Goal: Task Accomplishment & Management: Manage account settings

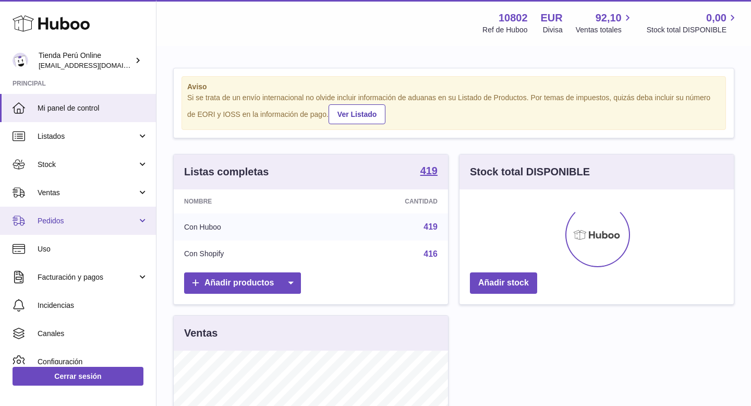
scroll to position [163, 274]
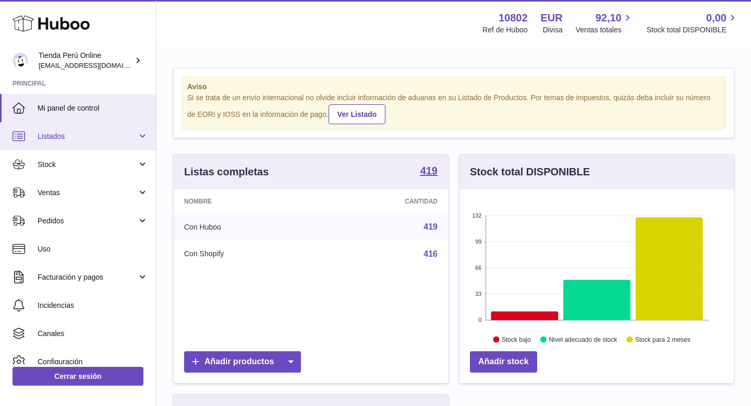
click at [73, 138] on span "Listados" at bounding box center [88, 137] width 100 height 10
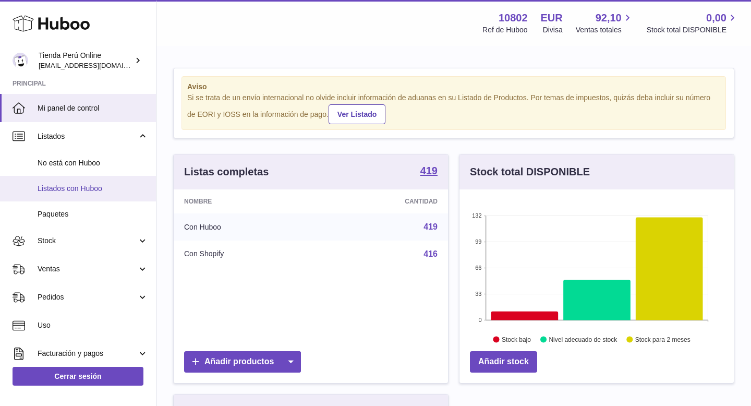
click at [85, 187] on span "Listados con Huboo" at bounding box center [93, 189] width 111 height 10
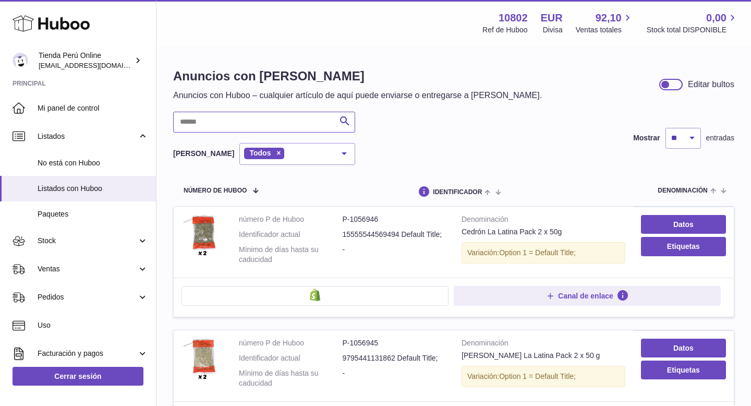
click at [265, 122] on input "text" at bounding box center [264, 122] width 182 height 21
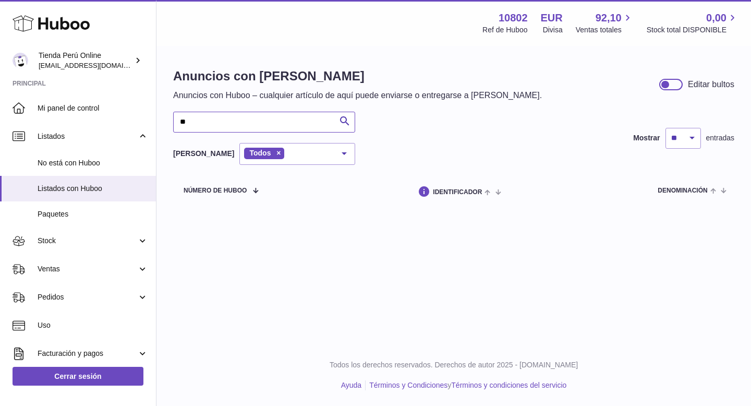
type input "*"
drag, startPoint x: 218, startPoint y: 121, endPoint x: 169, endPoint y: 121, distance: 48.5
click at [168, 121] on div "Anuncios con Huboo Anuncios con Huboo – cualquier artículo de aquí puede enviar…" at bounding box center [454, 137] width 595 height 180
type input "*****"
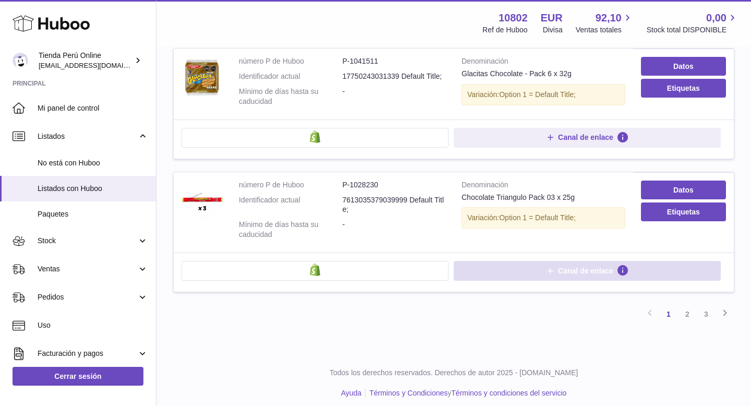
scroll to position [1212, 0]
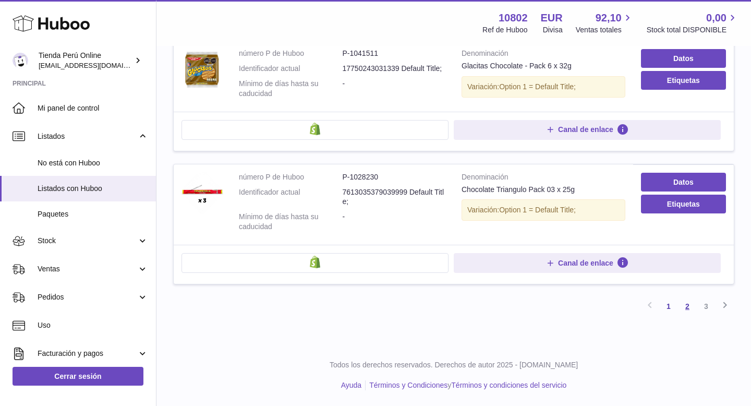
click at [690, 305] on link "2" at bounding box center [687, 306] width 19 height 19
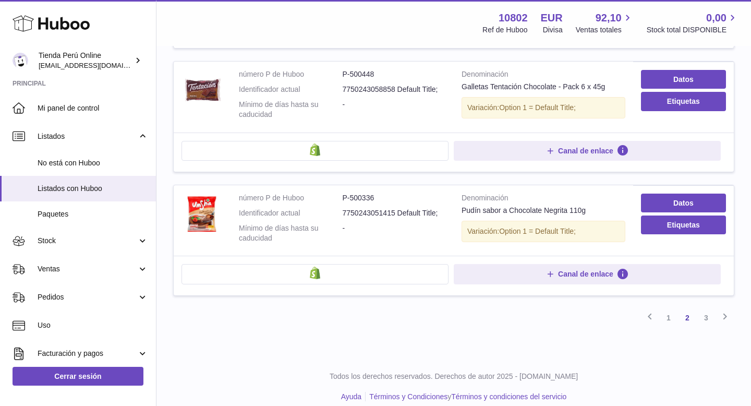
scroll to position [1155, 0]
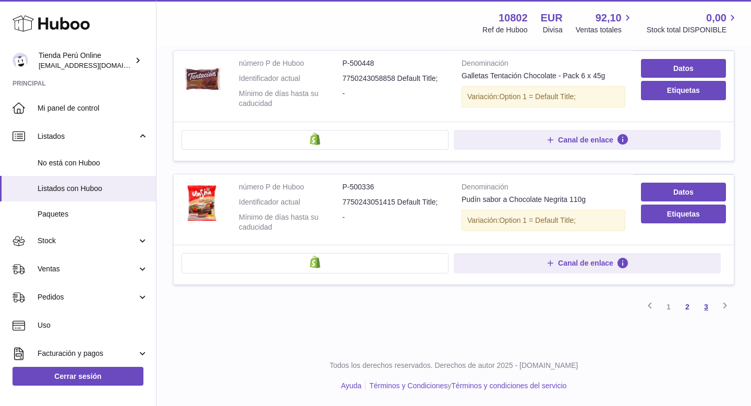
click at [708, 309] on link "3" at bounding box center [706, 306] width 19 height 19
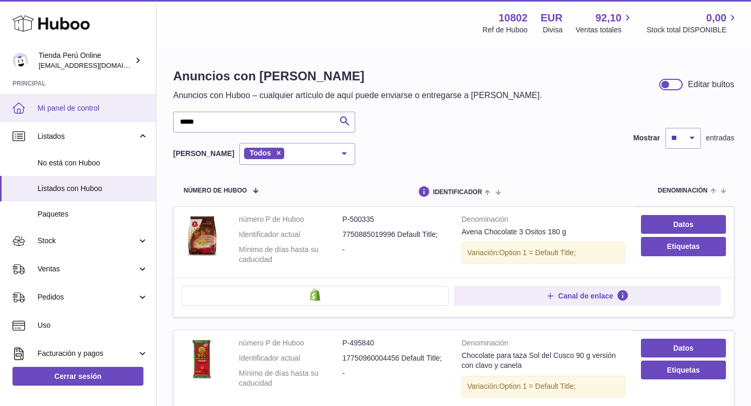
click at [94, 114] on link "Mi panel de control" at bounding box center [78, 108] width 156 height 28
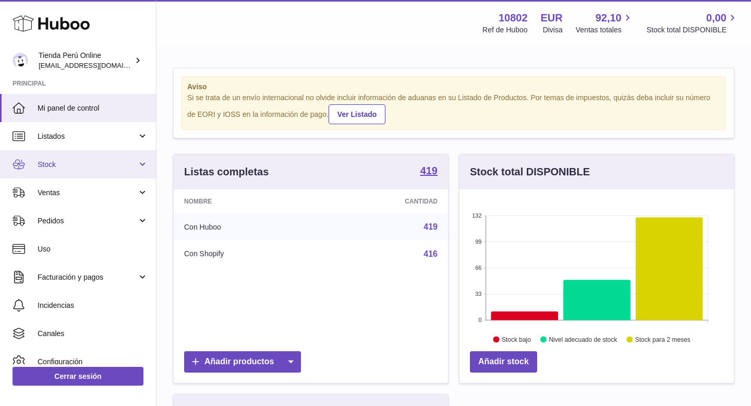
click at [83, 163] on span "Stock" at bounding box center [88, 165] width 100 height 10
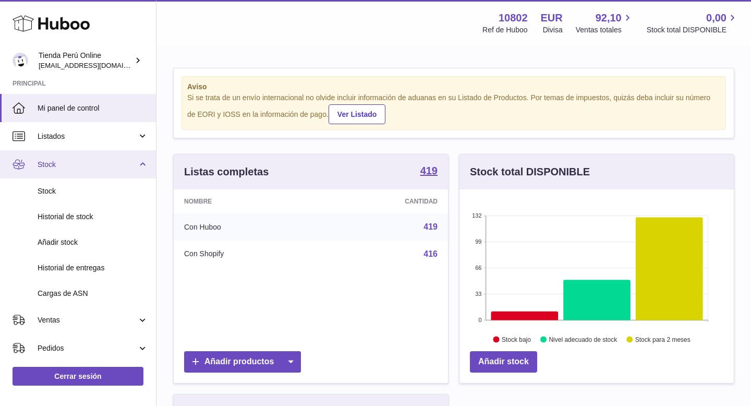
click at [94, 158] on link "Stock" at bounding box center [78, 164] width 156 height 28
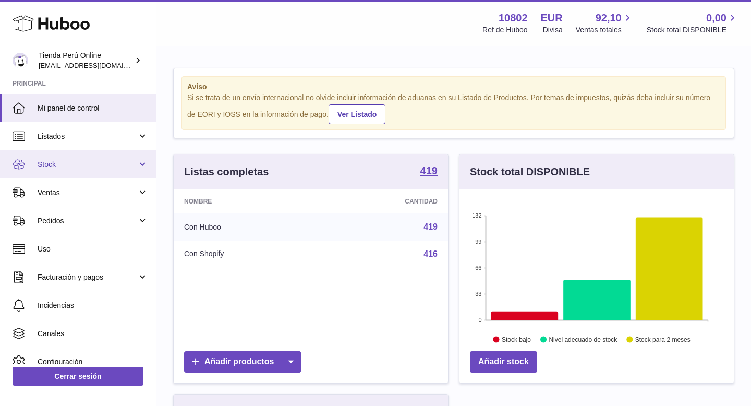
click at [93, 161] on span "Stock" at bounding box center [88, 165] width 100 height 10
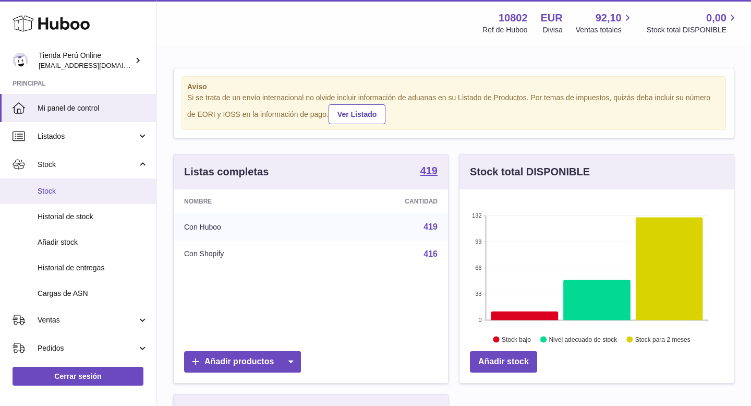
click at [88, 188] on span "Stock" at bounding box center [93, 191] width 111 height 10
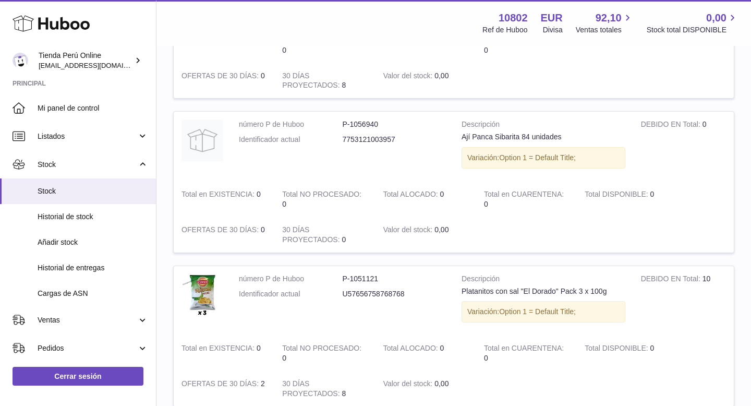
scroll to position [997, 0]
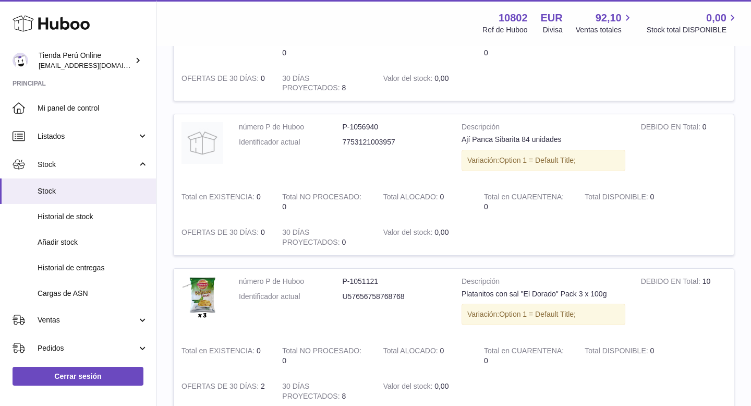
click at [361, 128] on dd "P-1056940" at bounding box center [395, 127] width 104 height 10
click at [340, 155] on td "número P de Huboo P-1056940 Identificador actual 7753121003957" at bounding box center [342, 149] width 223 height 70
drag, startPoint x: 462, startPoint y: 139, endPoint x: 518, endPoint y: 142, distance: 56.0
click at [520, 142] on div "Ají Panca Sibarita 84 unidades" at bounding box center [544, 140] width 164 height 10
copy div "Ají Panca Sibarita"
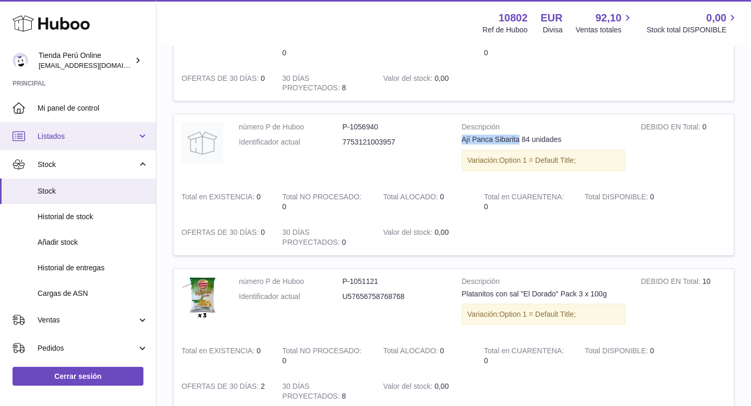
click at [73, 141] on link "Listados" at bounding box center [78, 136] width 156 height 28
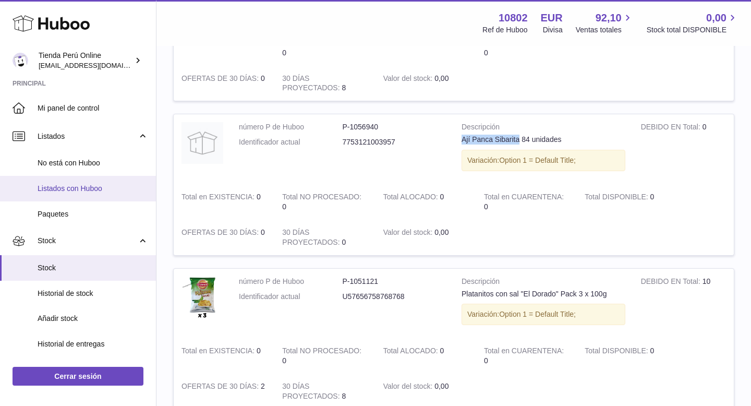
click at [88, 184] on span "Listados con Huboo" at bounding box center [93, 189] width 111 height 10
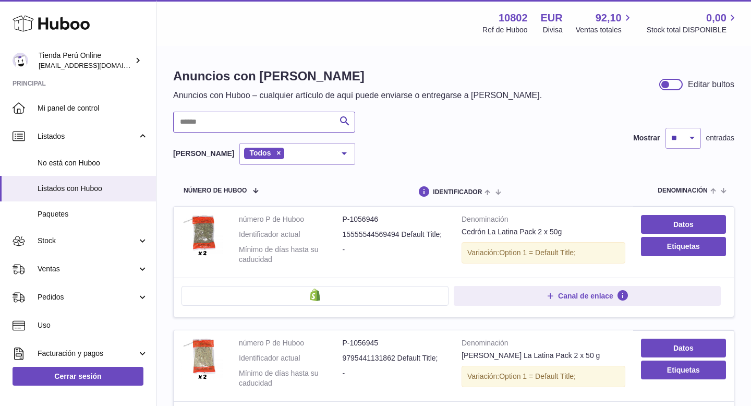
click at [227, 122] on input "text" at bounding box center [264, 122] width 182 height 21
paste input "**********"
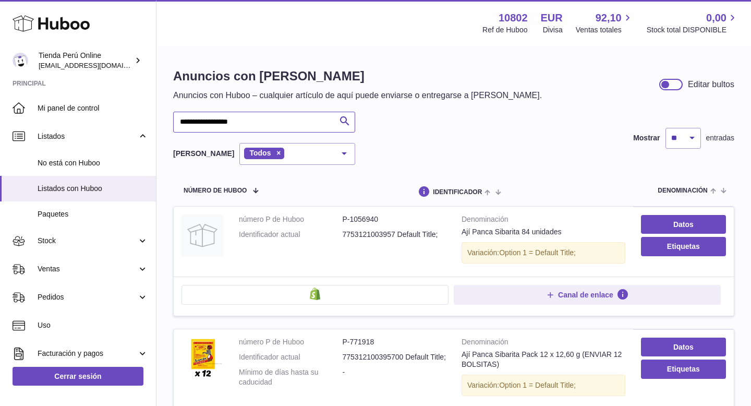
type input "**********"
drag, startPoint x: 564, startPoint y: 233, endPoint x: 458, endPoint y: 232, distance: 106.5
click at [456, 232] on td "Denominación Ají Panca Sibarita 84 unidades Variación: Option 1 = Default Title;" at bounding box center [544, 242] width 180 height 70
copy div "Ají Panca Sibarita 84 unidades"
click at [683, 221] on link "Datos" at bounding box center [683, 224] width 85 height 19
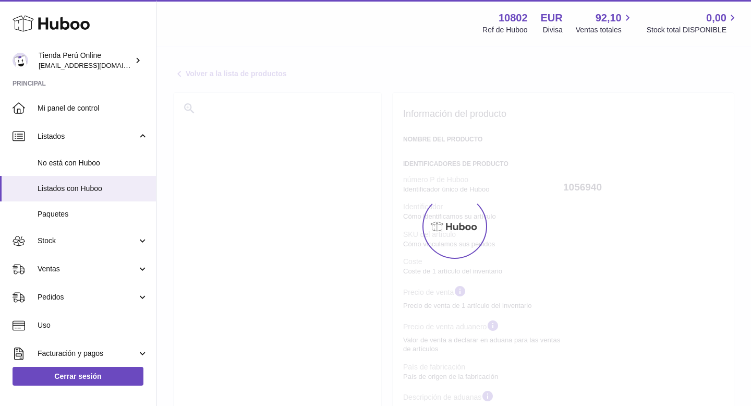
select select "***"
select select "****"
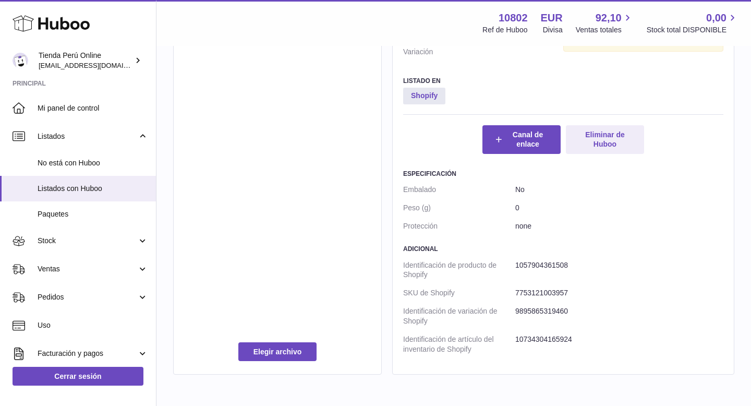
scroll to position [633, 0]
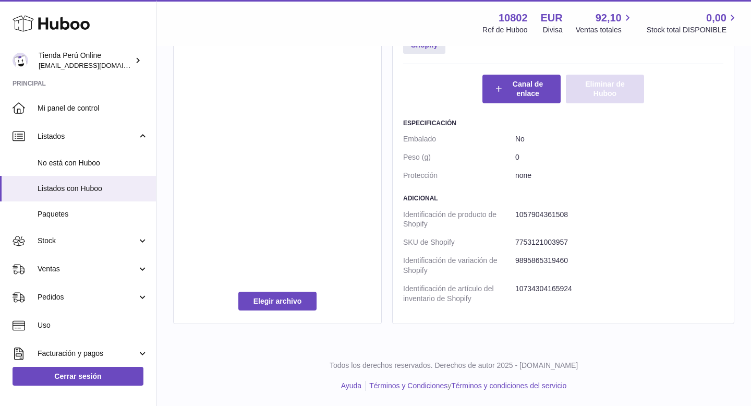
click at [600, 91] on button "Eliminar de Huboo" at bounding box center [605, 89] width 78 height 28
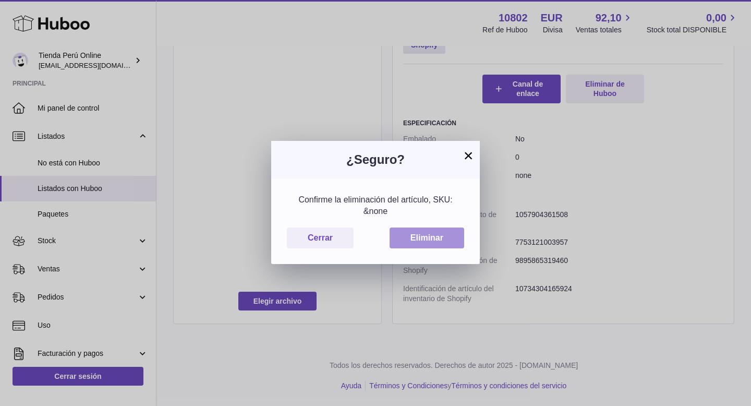
click at [440, 232] on button "Eliminar" at bounding box center [427, 238] width 75 height 21
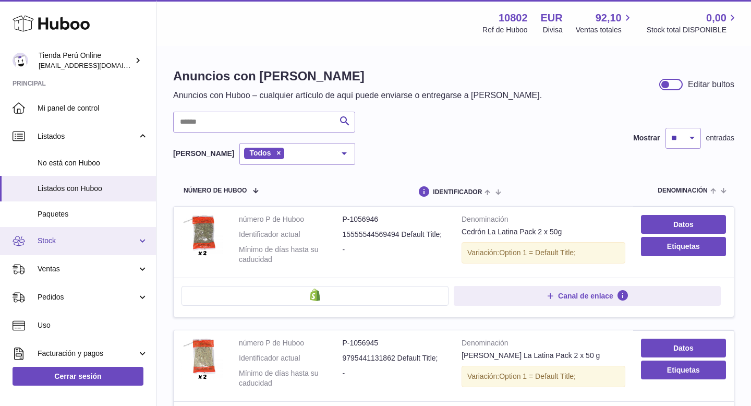
click at [66, 239] on span "Stock" at bounding box center [88, 241] width 100 height 10
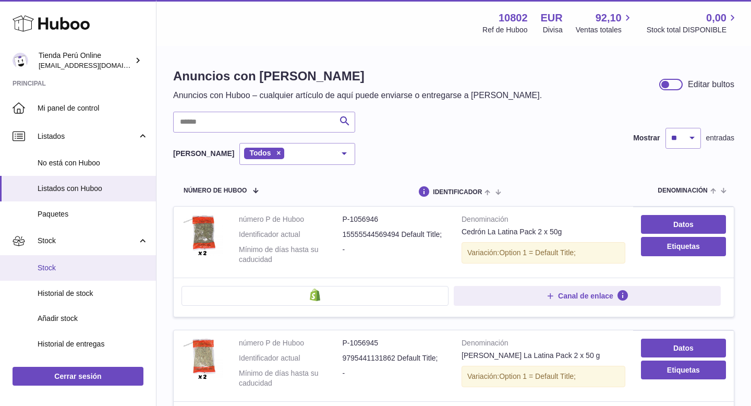
click at [72, 265] on span "Stock" at bounding box center [93, 268] width 111 height 10
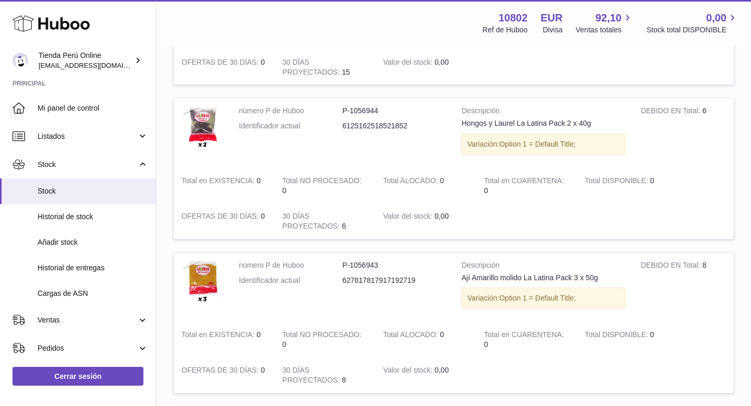
scroll to position [401, 0]
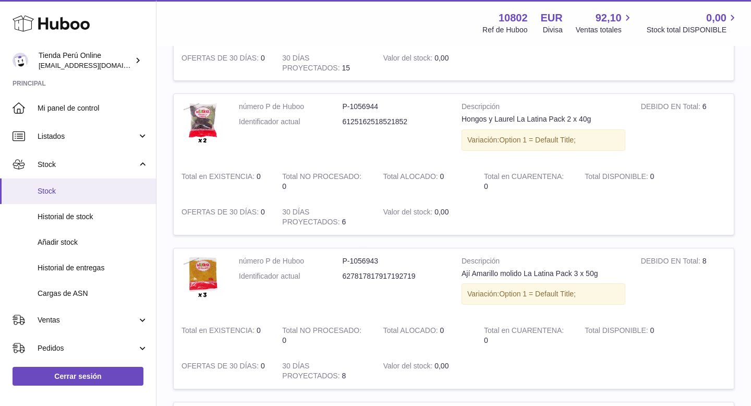
click at [60, 190] on span "Stock" at bounding box center [93, 191] width 111 height 10
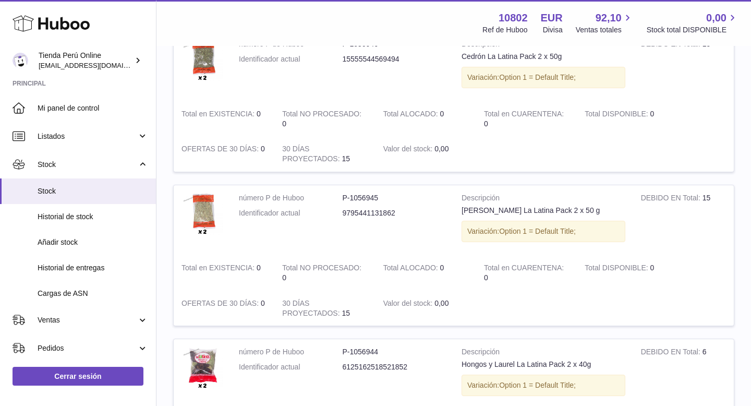
scroll to position [183, 0]
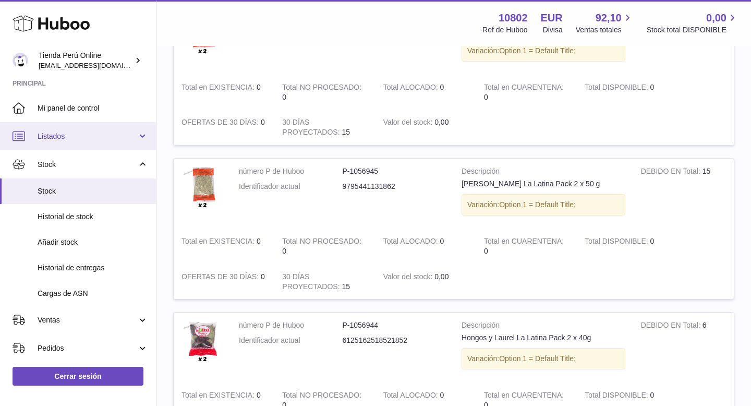
click at [73, 133] on span "Listados" at bounding box center [88, 137] width 100 height 10
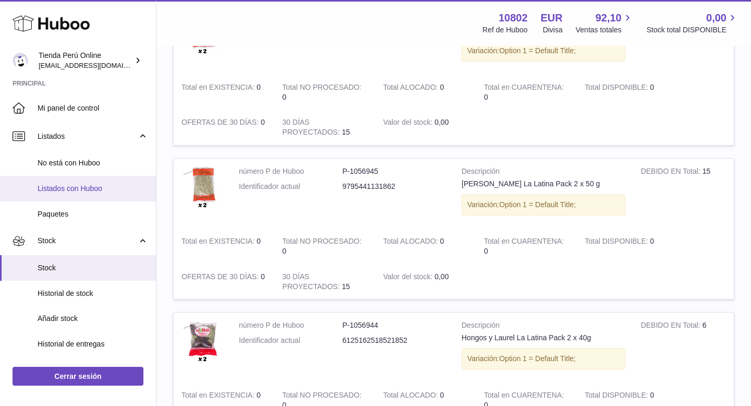
click at [88, 187] on span "Listados con Huboo" at bounding box center [93, 189] width 111 height 10
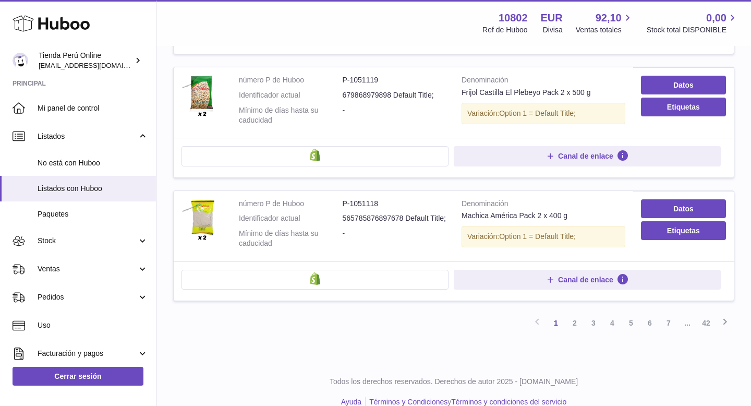
scroll to position [1204, 0]
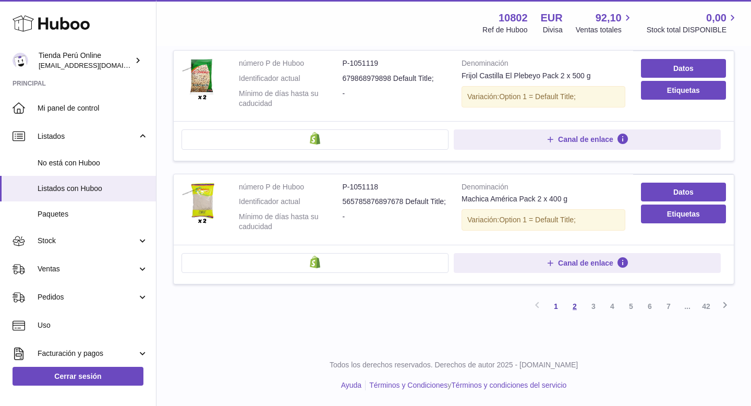
click at [577, 307] on link "2" at bounding box center [575, 306] width 19 height 19
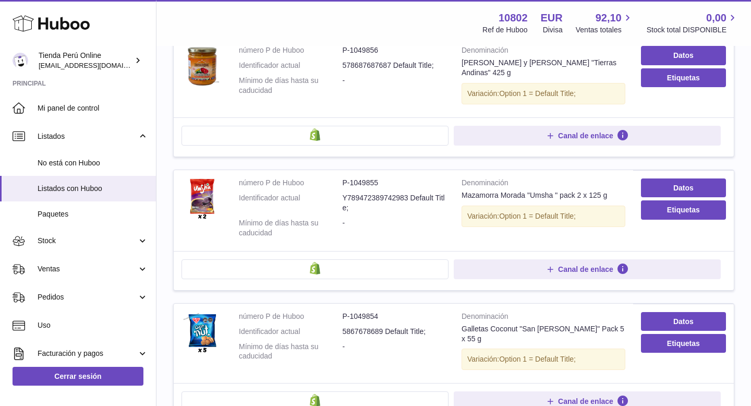
scroll to position [562, 0]
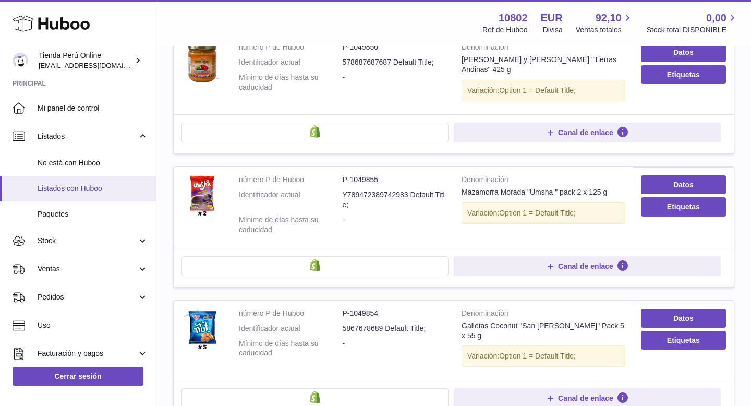
click at [97, 185] on span "Listados con Huboo" at bounding box center [93, 189] width 111 height 10
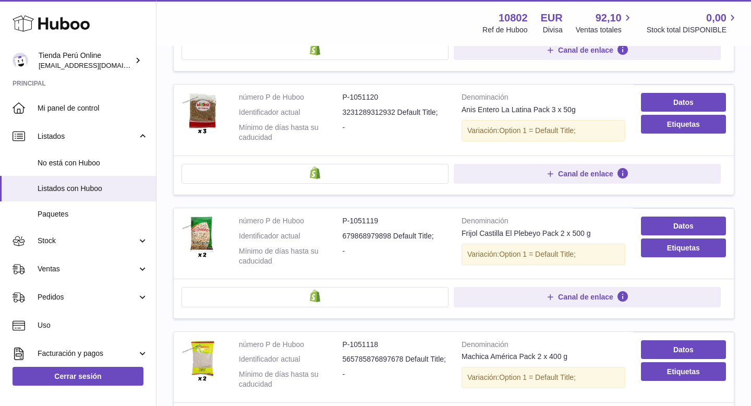
scroll to position [1204, 0]
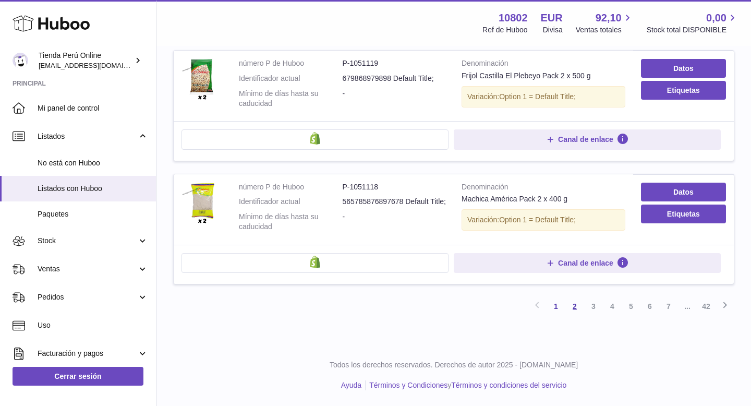
click at [573, 307] on link "2" at bounding box center [575, 306] width 19 height 19
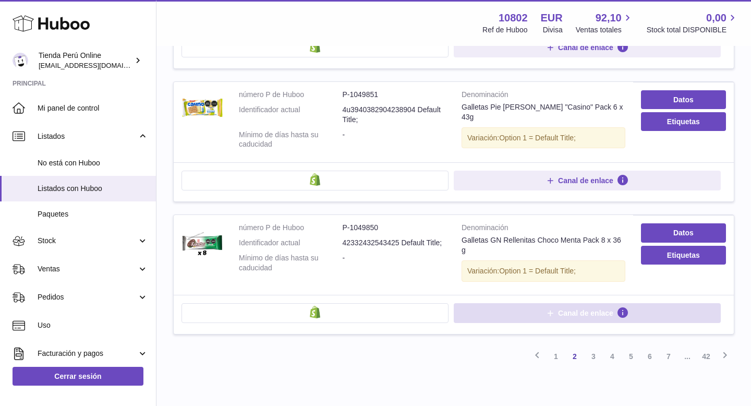
scroll to position [1212, 0]
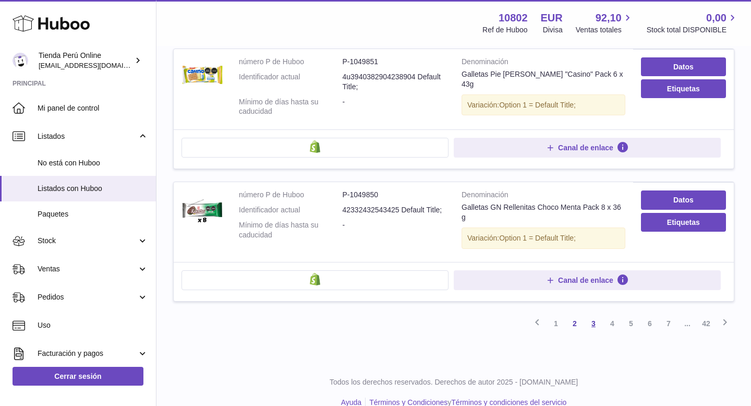
click at [594, 314] on link "3" at bounding box center [593, 323] width 19 height 19
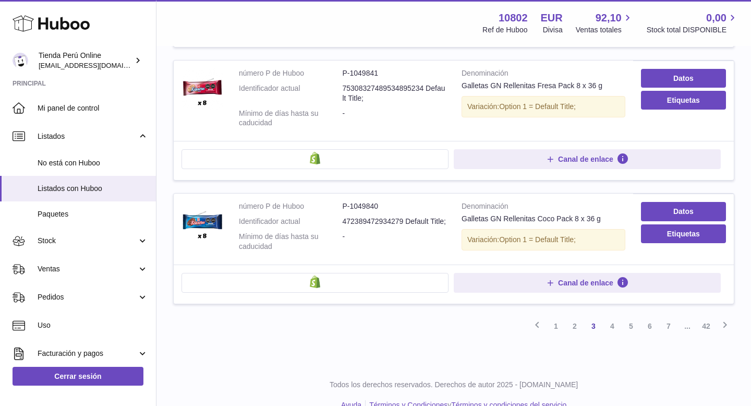
scroll to position [1204, 0]
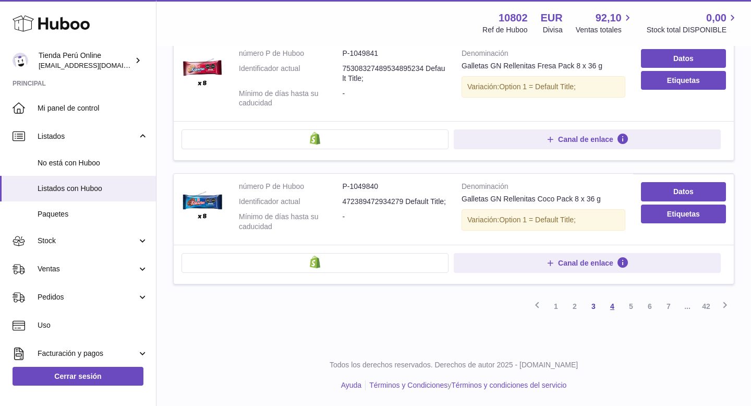
click at [615, 310] on link "4" at bounding box center [612, 306] width 19 height 19
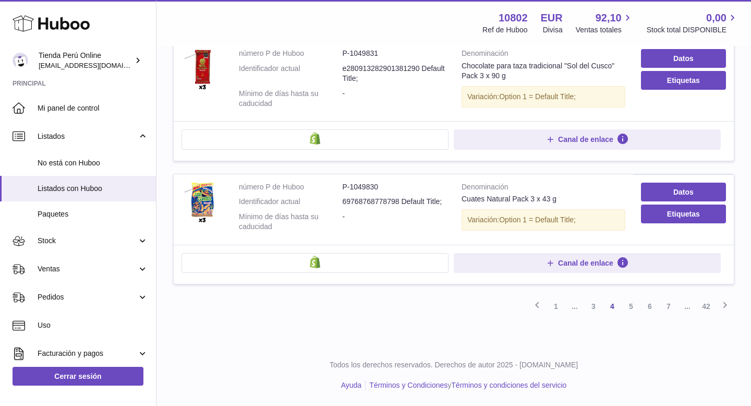
scroll to position [1223, 0]
click at [632, 311] on link "5" at bounding box center [631, 306] width 19 height 19
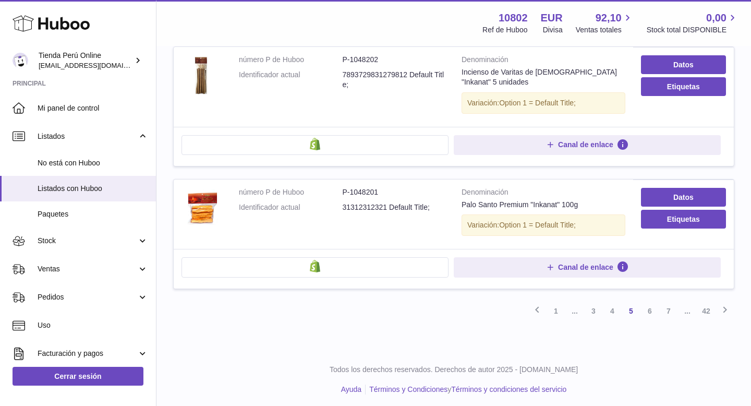
scroll to position [1192, 0]
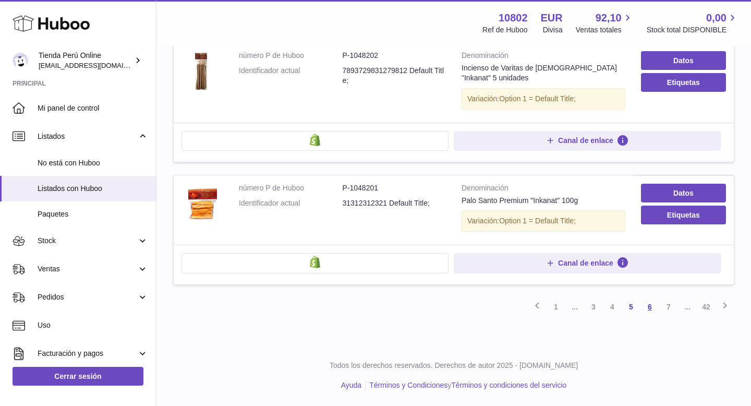
click at [645, 307] on link "6" at bounding box center [650, 306] width 19 height 19
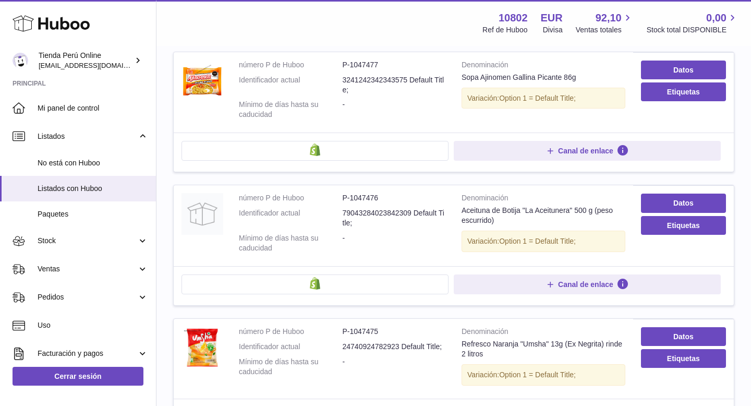
scroll to position [919, 0]
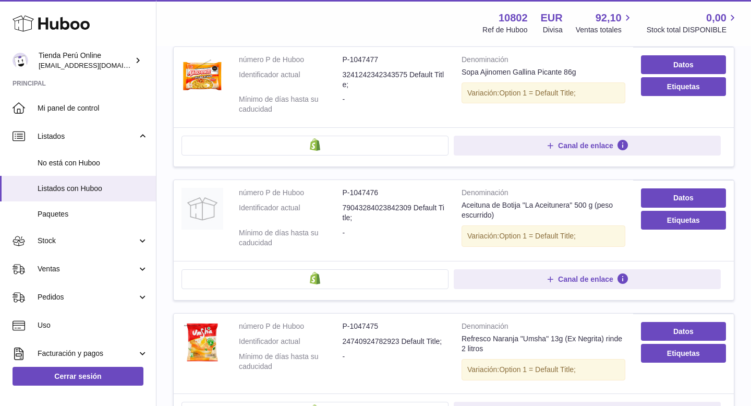
click at [549, 203] on div "Aceituna de Botija "La Aceitunera" 500 g (peso escurrido)" at bounding box center [544, 210] width 164 height 20
click at [406, 220] on dd "79043284023842309 Default Title;" at bounding box center [395, 213] width 104 height 20
drag, startPoint x: 461, startPoint y: 205, endPoint x: 518, endPoint y: 207, distance: 56.4
click at [520, 207] on div "Aceituna de Botija "La Aceitunera" 500 g (peso escurrido)" at bounding box center [544, 210] width 164 height 20
copy div "Aceituna de Botija"
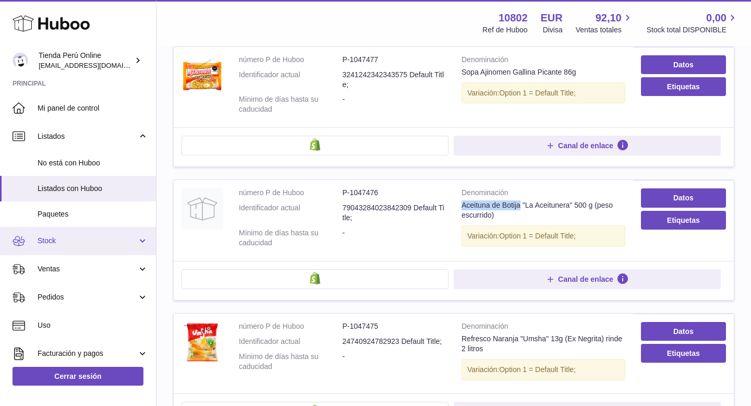
click at [73, 244] on span "Stock" at bounding box center [88, 241] width 100 height 10
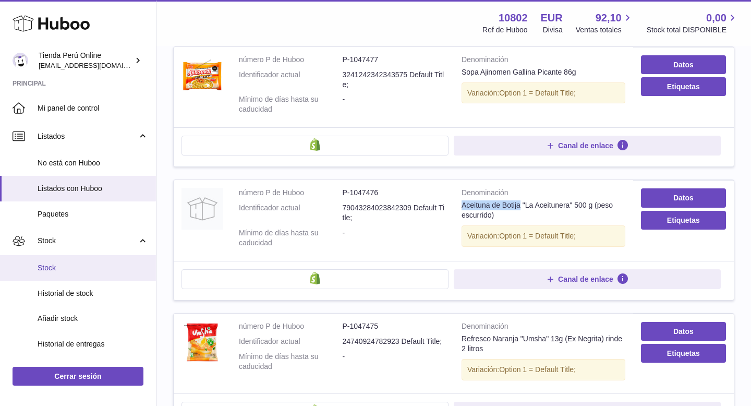
click at [73, 265] on span "Stock" at bounding box center [93, 268] width 111 height 10
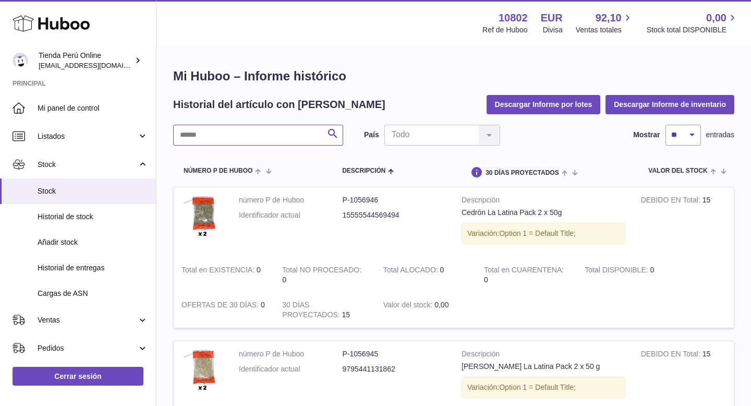
click at [190, 136] on input "text" at bounding box center [258, 135] width 170 height 21
paste input "**********"
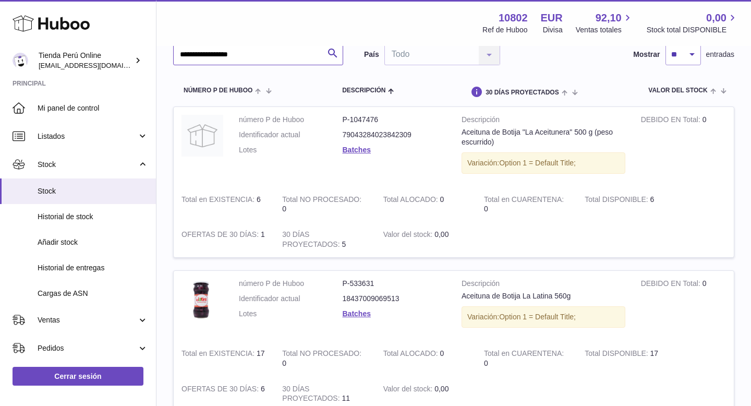
scroll to position [11, 0]
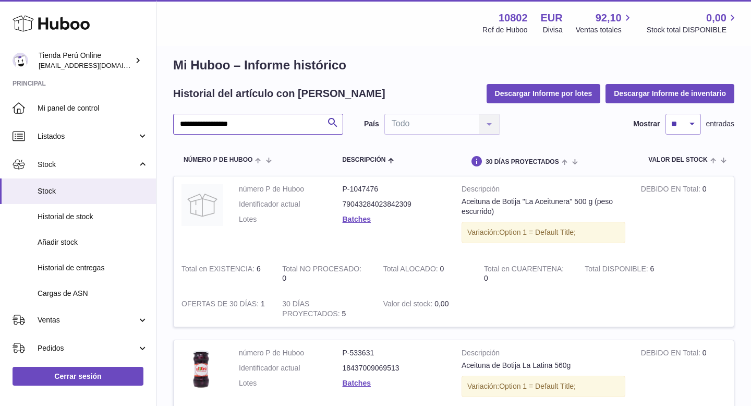
type input "**********"
